Goal: Task Accomplishment & Management: Use online tool/utility

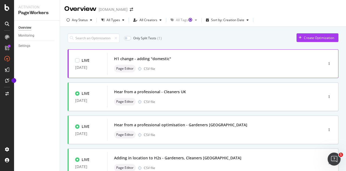
click at [192, 62] on div "H1 change - adding "domestic"" at bounding box center [207, 59] width 187 height 8
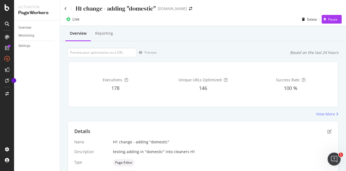
scroll to position [1, 0]
click at [107, 35] on div "Reporting" at bounding box center [104, 32] width 18 height 5
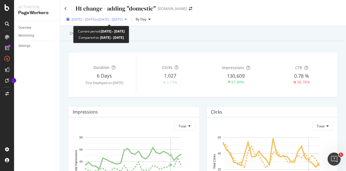
click at [109, 18] on span "vs 2025 Jul. 7th - Aug. 3rd" at bounding box center [109, 19] width 27 height 5
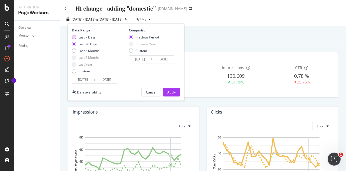
click at [82, 37] on div "Last 7 Days" at bounding box center [86, 37] width 17 height 5
type input "2025/08/25"
type input "2025/08/18"
type input "2025/08/24"
click at [171, 88] on div "Apply" at bounding box center [172, 92] width 8 height 8
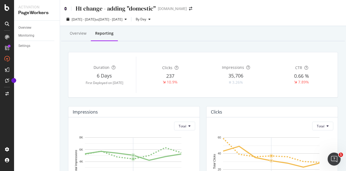
click at [65, 9] on icon at bounding box center [65, 9] width 2 height 4
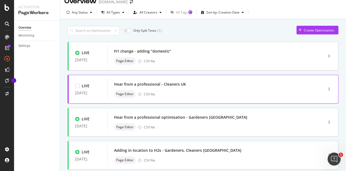
scroll to position [27, 0]
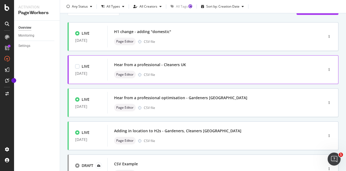
click at [209, 73] on div "Page Editor CSV file" at bounding box center [207, 75] width 187 height 8
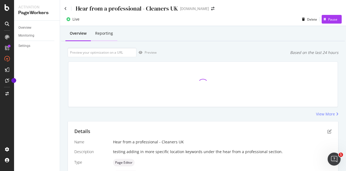
click at [110, 33] on div "Reporting" at bounding box center [104, 33] width 18 height 5
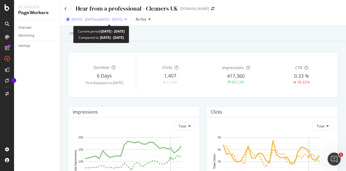
click at [112, 20] on span "vs 2025 Jul. 7th - Aug. 3rd" at bounding box center [109, 19] width 27 height 5
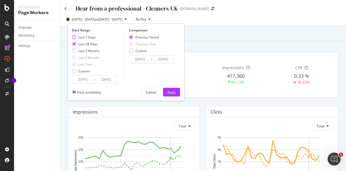
click at [84, 35] on div "Last 7 Days" at bounding box center [86, 37] width 17 height 5
type input "2025/08/25"
type input "2025/08/18"
type input "2025/08/24"
click at [173, 93] on div "Apply" at bounding box center [172, 92] width 8 height 5
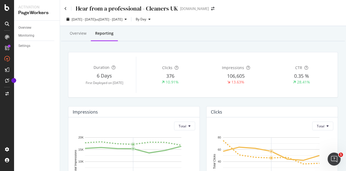
click at [70, 1] on div "Hear from a professional - Cleaners UK www.bark.com" at bounding box center [203, 6] width 286 height 13
click at [67, 8] on div "Hear from a professional - Cleaners UK" at bounding box center [121, 8] width 114 height 8
click at [61, 5] on div "Hear from a professional - Cleaners UK www.bark.com" at bounding box center [203, 6] width 286 height 13
click at [66, 8] on icon at bounding box center [65, 9] width 2 height 4
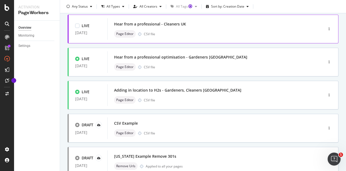
scroll to position [69, 0]
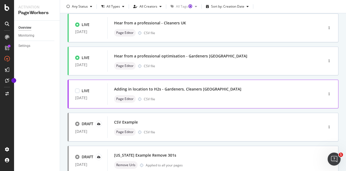
click at [205, 99] on div "Page Editor CSV file" at bounding box center [207, 99] width 187 height 8
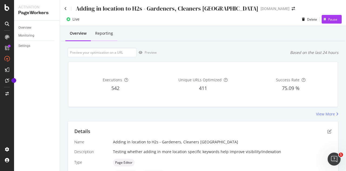
click at [104, 33] on div "Reporting" at bounding box center [104, 33] width 18 height 5
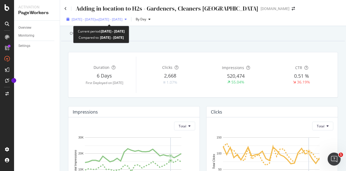
click at [110, 17] on span "vs 2025 Jul. 7th - Aug. 3rd" at bounding box center [109, 19] width 27 height 5
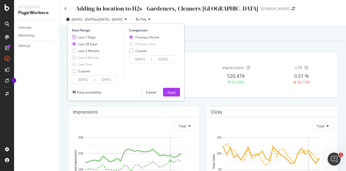
click at [93, 39] on div "Last 7 Days" at bounding box center [86, 37] width 17 height 5
type input "2025/08/25"
type input "2025/08/18"
type input "2025/08/24"
click at [172, 92] on div "Apply" at bounding box center [172, 92] width 8 height 5
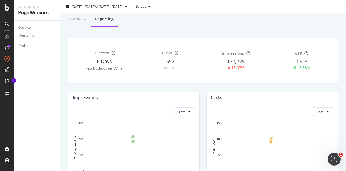
scroll to position [5, 0]
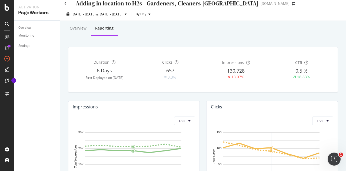
click at [64, 2] on div "Adding in location to H2s - Gardeners, Cleaners UK www.bark.com" at bounding box center [203, 1] width 286 height 13
click at [68, 4] on div "Adding in location to H2s - Gardeners, Cleaners UK" at bounding box center [161, 3] width 194 height 8
click at [64, 1] on div "Adding in location to H2s - Gardeners, Cleaners UK www.bark.com" at bounding box center [203, 1] width 286 height 13
click at [65, 3] on icon at bounding box center [65, 4] width 2 height 4
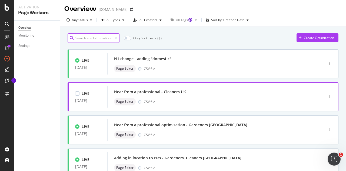
scroll to position [37, 0]
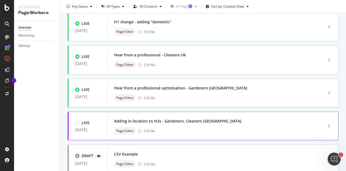
click at [218, 122] on div "Adding in location to H2s - Gardeners, Cleaners UK" at bounding box center [207, 121] width 187 height 8
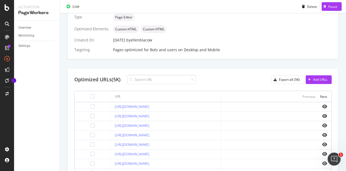
scroll to position [83, 0]
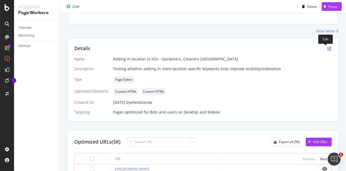
click at [328, 50] on icon "pen-to-square" at bounding box center [330, 48] width 4 height 4
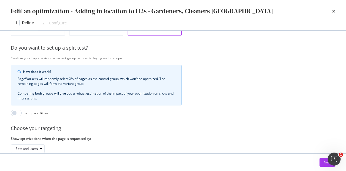
scroll to position [158, 0]
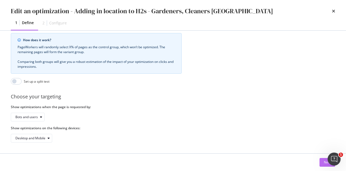
click at [322, 162] on button "Next" at bounding box center [328, 162] width 16 height 9
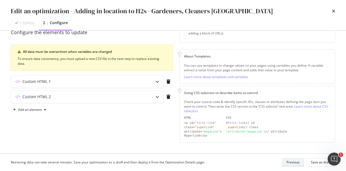
scroll to position [52, 0]
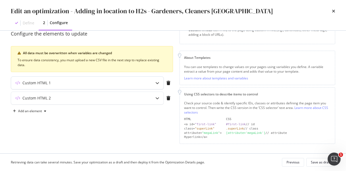
click at [136, 80] on div "Custom HTML 1" at bounding box center [76, 82] width 131 height 5
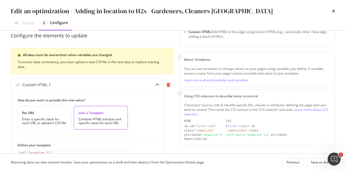
scroll to position [0, 0]
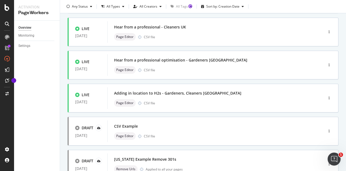
scroll to position [64, 0]
click at [220, 96] on div "Adding in location to H2s - Gardeners, Cleaners UK" at bounding box center [207, 94] width 187 height 8
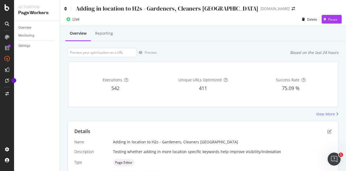
click at [66, 9] on icon at bounding box center [65, 9] width 2 height 4
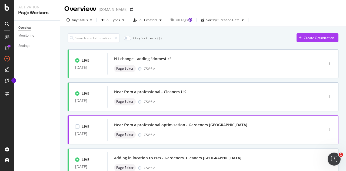
click at [183, 130] on div "Hear from a professional optimisation - Gardeners UK Page Editor CSV file" at bounding box center [207, 129] width 187 height 17
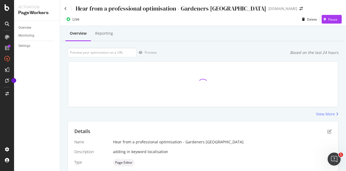
scroll to position [139, 0]
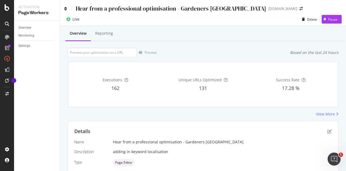
click at [64, 7] on icon at bounding box center [65, 9] width 2 height 4
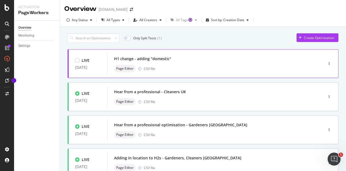
drag, startPoint x: 246, startPoint y: 87, endPoint x: 197, endPoint y: 62, distance: 55.6
click at [197, 62] on div "H1 change - adding "domestic"" at bounding box center [207, 59] width 187 height 8
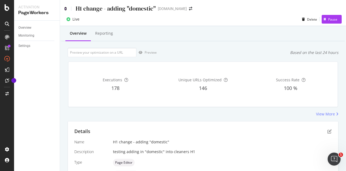
click at [65, 9] on icon at bounding box center [65, 9] width 2 height 4
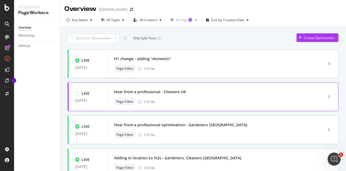
click at [198, 92] on div "Hear from a professional - Cleaners UK" at bounding box center [207, 92] width 187 height 8
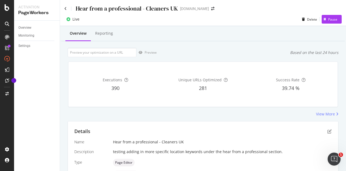
click at [68, 5] on div "Hear from a professional - Cleaners UK" at bounding box center [121, 8] width 114 height 8
click at [64, 5] on div "Hear from a professional - Cleaners UK www.bark.com" at bounding box center [203, 6] width 286 height 13
click at [64, 8] on div "Hear from a professional - Cleaners UK www.bark.com" at bounding box center [203, 6] width 286 height 13
click at [67, 9] on div "Hear from a professional - Cleaners UK" at bounding box center [121, 8] width 114 height 8
click at [65, 7] on icon at bounding box center [65, 9] width 2 height 4
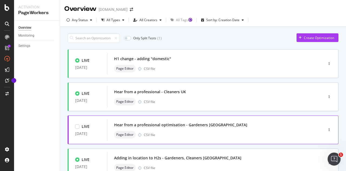
click at [232, 132] on div "Page Editor CSV file" at bounding box center [207, 135] width 187 height 8
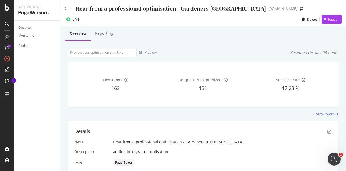
scroll to position [139, 0]
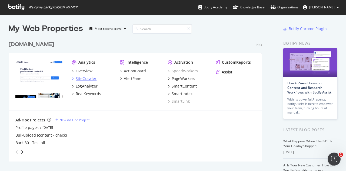
click at [85, 78] on div "SiteCrawler" at bounding box center [86, 78] width 21 height 5
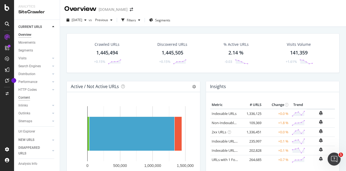
click at [26, 99] on div "Content" at bounding box center [24, 98] width 12 height 6
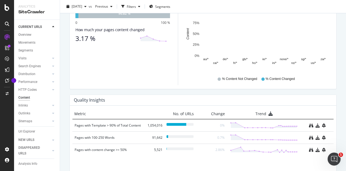
scroll to position [378, 0]
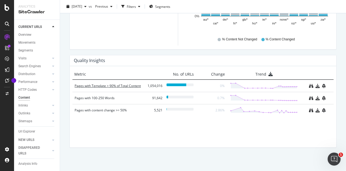
click at [115, 84] on div "Pages with Template > 90% of Total Content" at bounding box center [109, 85] width 69 height 5
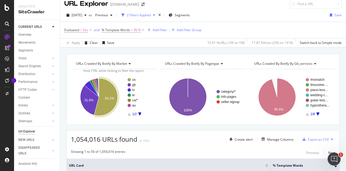
scroll to position [5, 0]
click at [27, 130] on div "Url Explorer" at bounding box center [26, 132] width 17 height 6
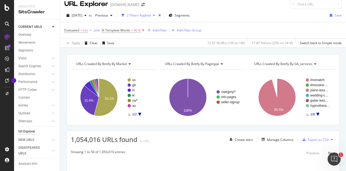
click at [143, 28] on icon at bounding box center [143, 30] width 5 height 5
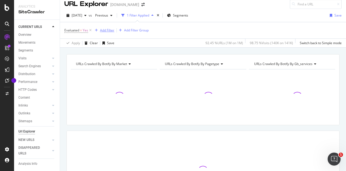
click at [107, 29] on div "Add Filter" at bounding box center [107, 30] width 14 height 5
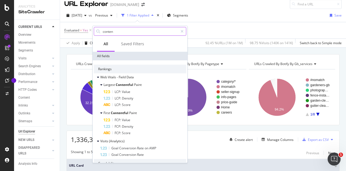
type input "content"
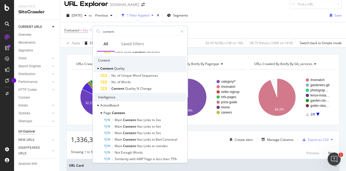
scroll to position [213, 0]
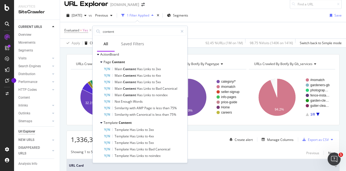
click at [219, 15] on div "2025 Aug. 21st vs Previous 1 Filter Applied Segments Save" at bounding box center [203, 16] width 286 height 11
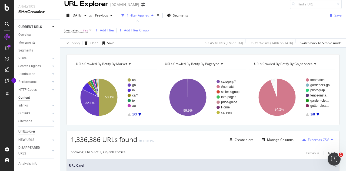
click at [27, 96] on div "Content" at bounding box center [24, 98] width 12 height 6
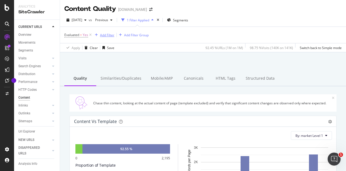
click at [107, 35] on div "Add Filter" at bounding box center [107, 35] width 14 height 5
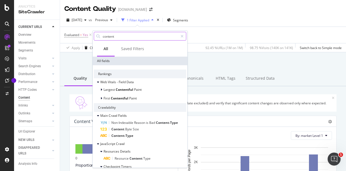
click at [132, 36] on input "content" at bounding box center [140, 36] width 76 height 8
type input "c"
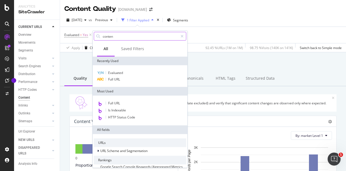
type input "content"
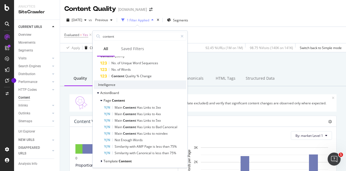
scroll to position [142, 0]
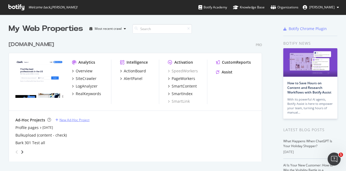
click at [64, 119] on div "New Ad-Hoc Project" at bounding box center [75, 119] width 30 height 5
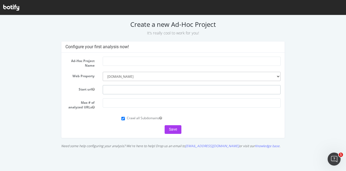
click at [116, 91] on input "text" at bounding box center [192, 89] width 178 height 9
paste input "https://www.bark.com/"
type input "https://www.bark.com/"
click at [113, 101] on input "number" at bounding box center [192, 102] width 178 height 9
click at [108, 63] on input "text" at bounding box center [192, 61] width 178 height 9
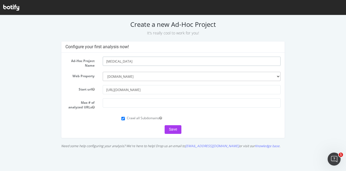
type input "Covid-19"
click at [135, 123] on form "Ad-Hoc Project Name Covid-19 Web Property --------- www.bark.com Start url http…" at bounding box center [172, 95] width 215 height 77
click at [135, 121] on form "Ad-Hoc Project Name Covid-19 Web Property --------- www.bark.com Start url http…" at bounding box center [172, 95] width 215 height 77
click at [137, 119] on label "Crawl all Subdomains" at bounding box center [144, 118] width 35 height 5
click at [125, 119] on input "Crawl all Subdomains" at bounding box center [124, 119] width 4 height 4
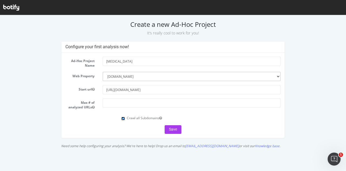
checkbox input "false"
click at [150, 87] on input "https://www.bark.com/" at bounding box center [192, 89] width 178 height 9
type input "[URL][DOMAIN_NAME]"
click at [101, 124] on form "Ad-Hoc Project Name Covid-19 Web Property --------- www.bark.com Start url http…" at bounding box center [172, 95] width 215 height 77
click at [178, 105] on input "number" at bounding box center [192, 102] width 178 height 9
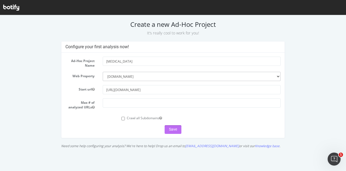
click at [170, 128] on button "Save" at bounding box center [173, 129] width 17 height 9
click at [120, 103] on input "number" at bounding box center [192, 102] width 178 height 9
drag, startPoint x: 115, startPoint y: 103, endPoint x: 158, endPoint y: 105, distance: 43.7
click at [158, 105] on input "10000000" at bounding box center [192, 102] width 178 height 9
type input "1000000"
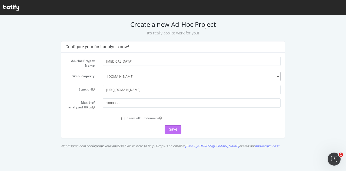
click at [172, 132] on button "Save" at bounding box center [173, 129] width 17 height 9
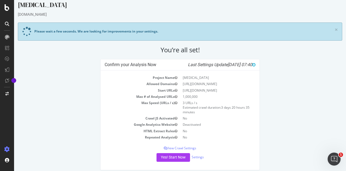
scroll to position [9, 0]
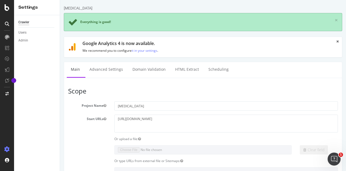
scroll to position [1, 0]
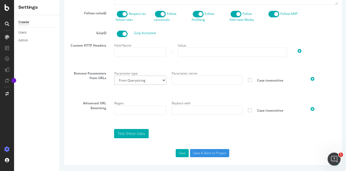
scroll to position [315, 0]
